Goal: Find specific page/section: Find specific page/section

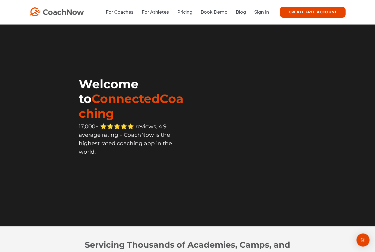
click at [261, 19] on div "For Coaches For Athletes Pricing Book Demo Blog Sign In CREATE FREE ACCOUNT CRE…" at bounding box center [187, 12] width 375 height 25
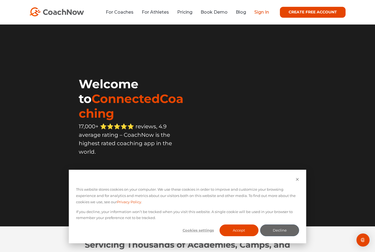
click at [263, 14] on link "Sign In" at bounding box center [261, 12] width 15 height 5
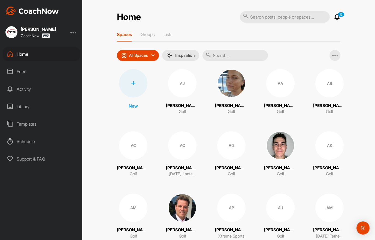
click at [238, 56] on input "text" at bounding box center [235, 55] width 65 height 11
type input "[PERSON_NAME] row"
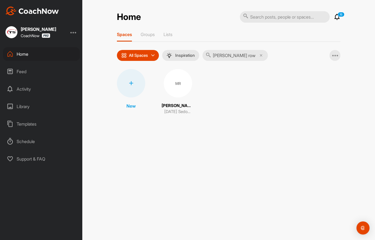
click at [177, 93] on div "MR" at bounding box center [178, 83] width 28 height 28
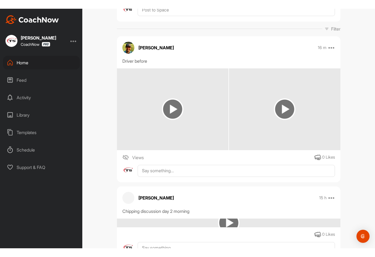
scroll to position [69, 0]
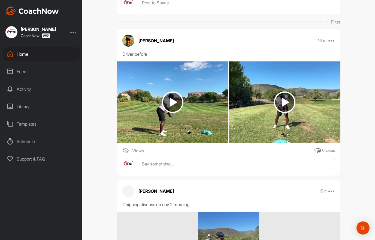
click at [285, 99] on img at bounding box center [285, 102] width 22 height 22
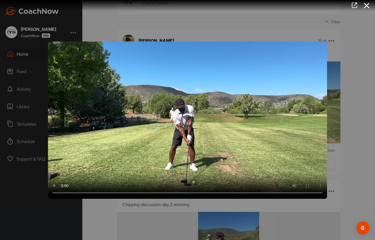
click at [191, 120] on video "Video Player" at bounding box center [187, 119] width 279 height 157
click at [82, 138] on video "Video Player" at bounding box center [187, 119] width 279 height 157
click at [81, 137] on video "Video Player" at bounding box center [187, 119] width 279 height 157
click at [260, 154] on video "Video Player" at bounding box center [187, 119] width 279 height 157
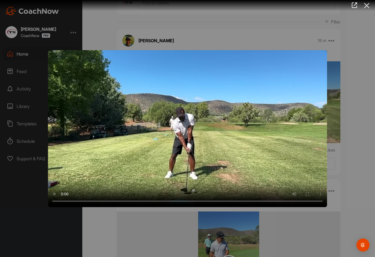
click at [367, 6] on icon at bounding box center [367, 6] width 13 height 10
